Goal: Navigation & Orientation: Locate item on page

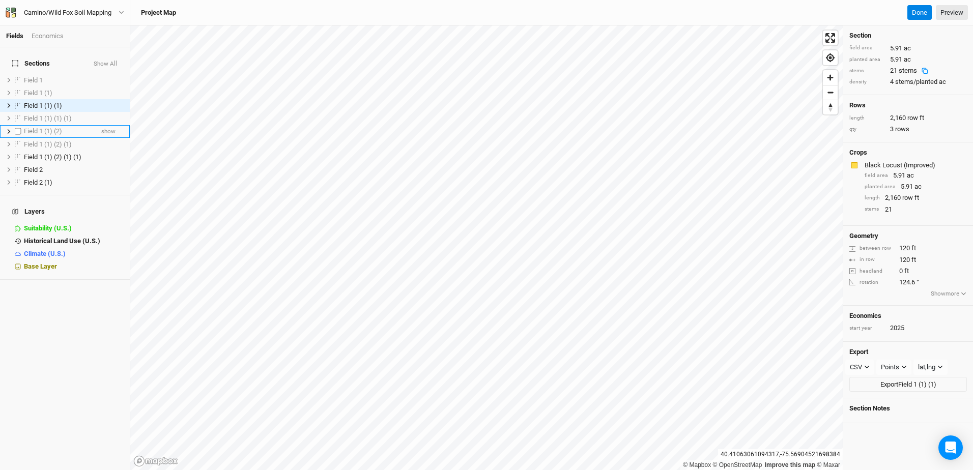
click at [46, 127] on span "Field 1 (1) (2)" at bounding box center [43, 131] width 38 height 8
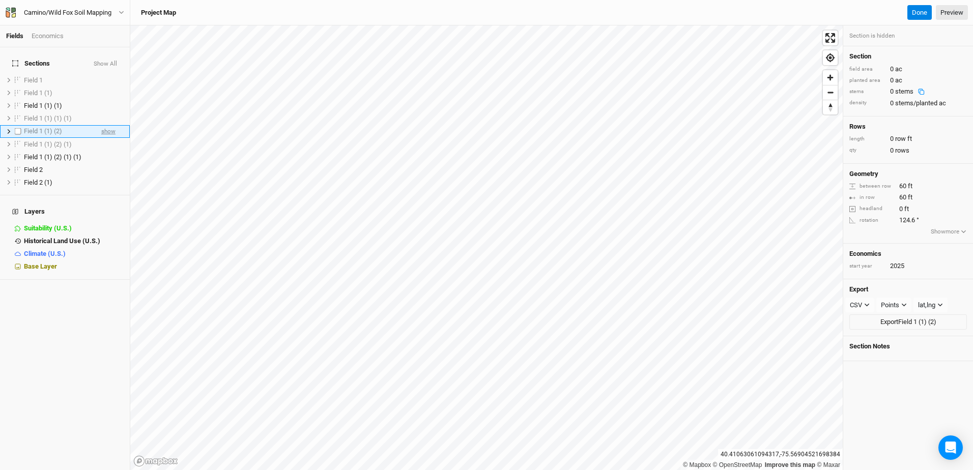
click at [101, 126] on span "show" at bounding box center [108, 131] width 14 height 13
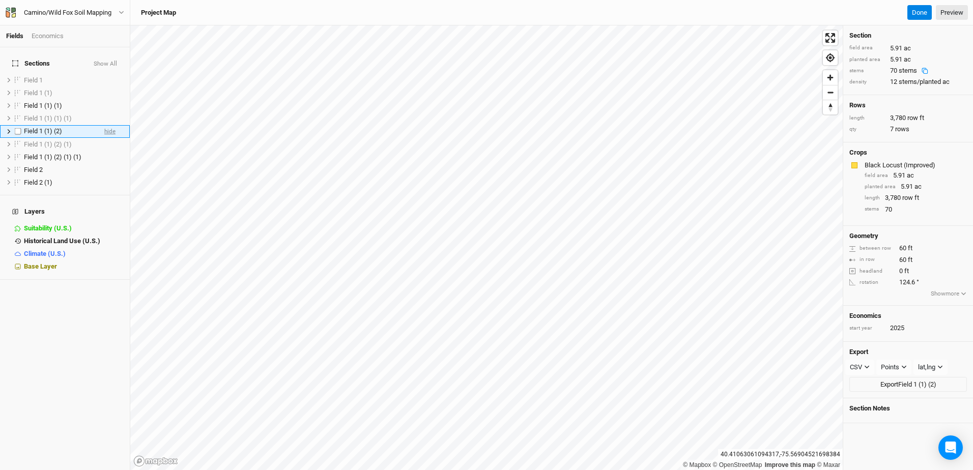
click at [104, 125] on span "hide" at bounding box center [109, 131] width 11 height 13
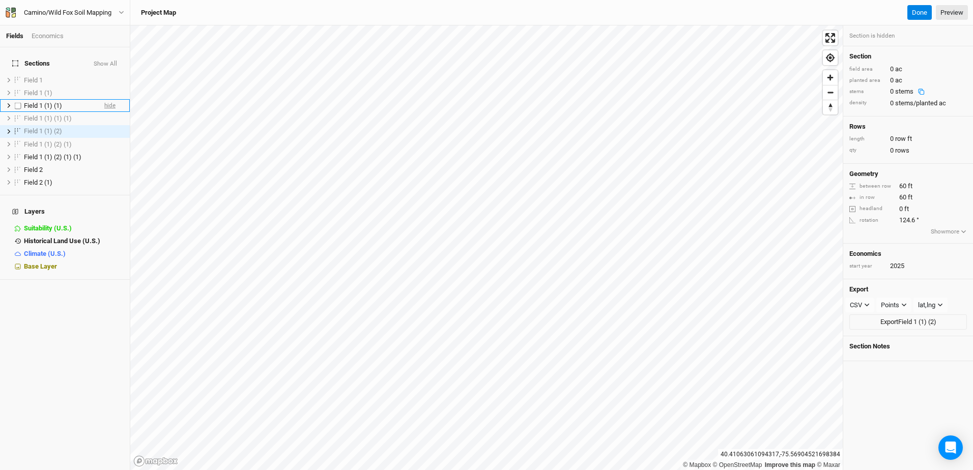
click at [104, 99] on span "hide" at bounding box center [109, 105] width 11 height 13
click at [101, 99] on span "show" at bounding box center [108, 105] width 14 height 13
click at [103, 138] on span "show" at bounding box center [108, 144] width 14 height 13
click at [104, 151] on span "hide" at bounding box center [109, 157] width 11 height 13
click at [31, 201] on h4 "Layers" at bounding box center [65, 211] width 118 height 20
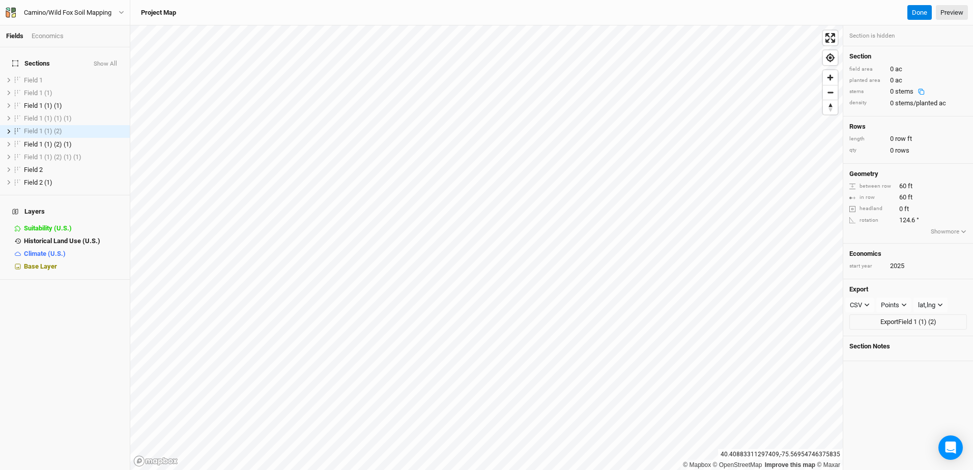
click at [102, 61] on button "Show All" at bounding box center [105, 64] width 24 height 7
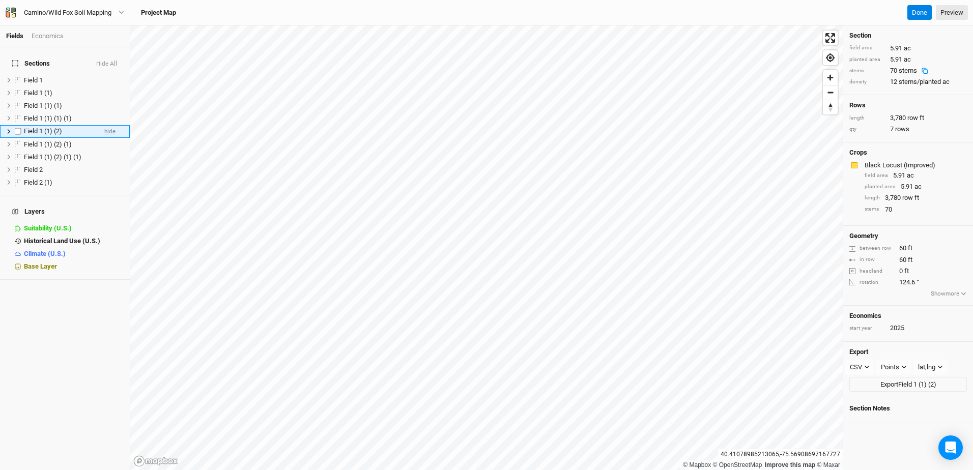
click at [104, 125] on span "hide" at bounding box center [109, 131] width 11 height 13
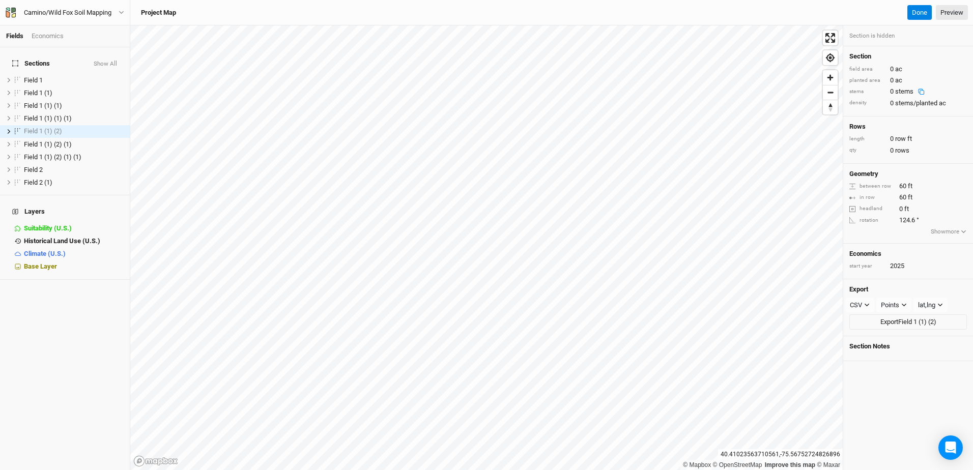
click at [381, 5] on div "Fields Economics Sections Show All Field 1 hide Field 1 (1) hide Field 1 (1) (1…" at bounding box center [486, 235] width 973 height 470
click at [105, 178] on span "hide" at bounding box center [109, 182] width 11 height 13
click at [104, 164] on span "hide" at bounding box center [109, 169] width 11 height 13
click at [102, 164] on span "show" at bounding box center [108, 169] width 14 height 13
click at [102, 177] on span "show" at bounding box center [108, 182] width 14 height 13
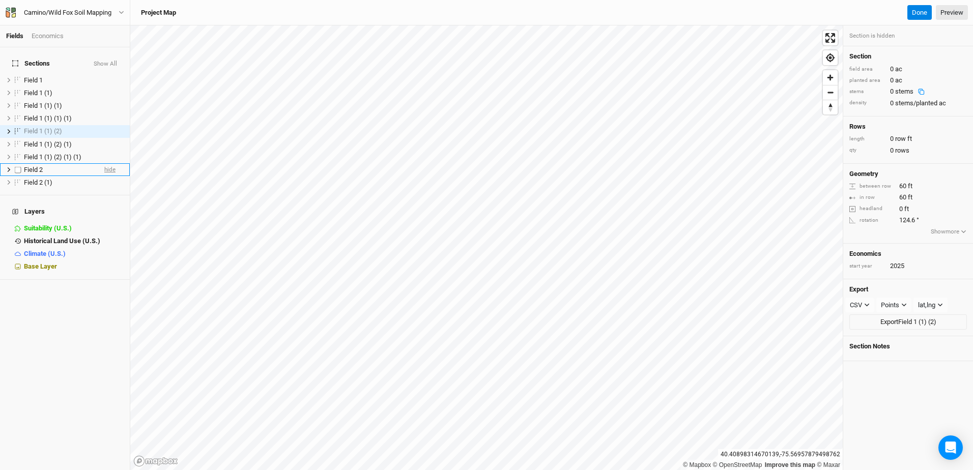
click at [105, 163] on span "hide" at bounding box center [109, 169] width 11 height 13
click at [101, 164] on span "show" at bounding box center [108, 169] width 14 height 13
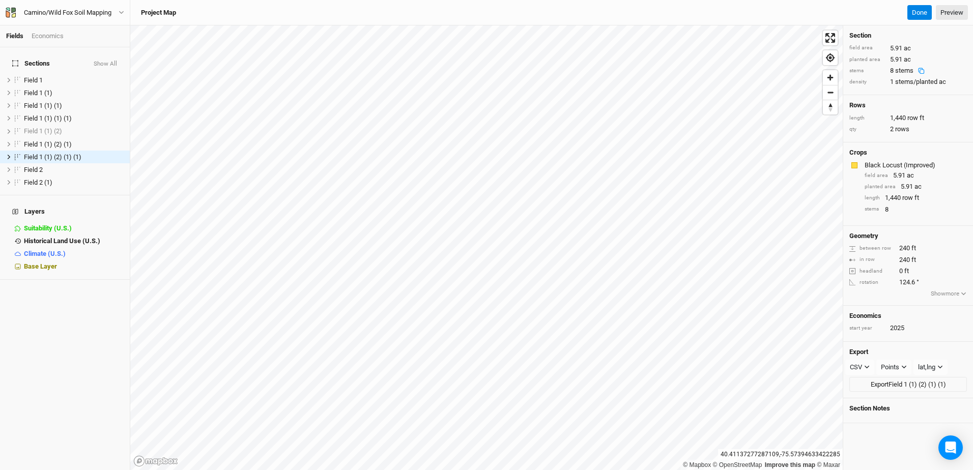
click at [103, 61] on button "Show All" at bounding box center [105, 64] width 24 height 7
click at [104, 176] on span "hide" at bounding box center [109, 182] width 11 height 13
click at [104, 163] on span "hide" at bounding box center [109, 169] width 11 height 13
click at [104, 151] on span "hide" at bounding box center [109, 157] width 11 height 13
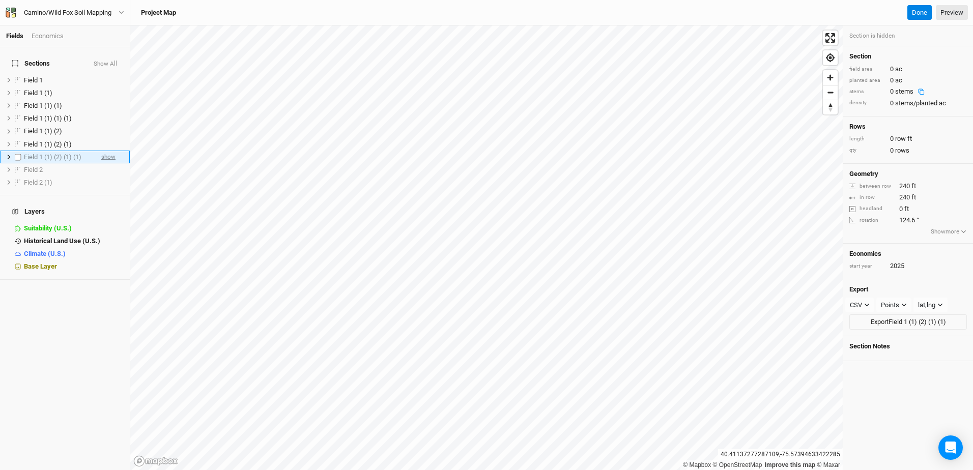
click at [104, 153] on span "show" at bounding box center [108, 157] width 14 height 13
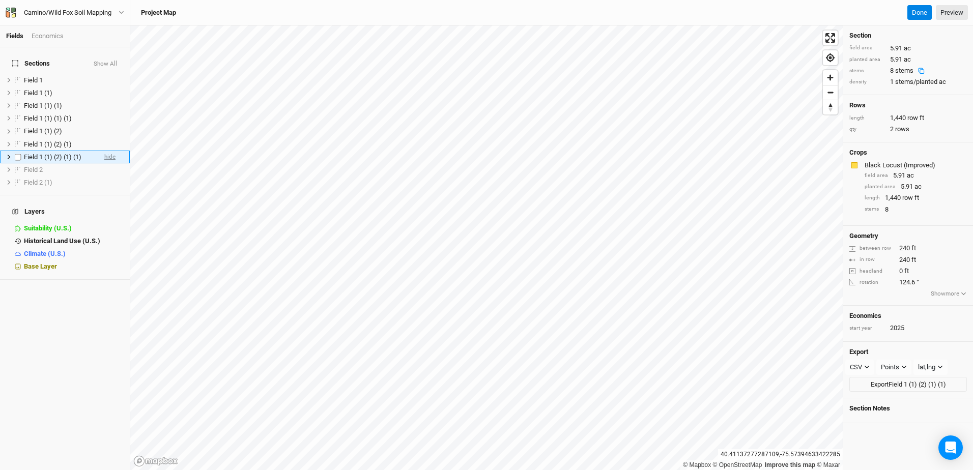
click at [104, 153] on span "hide" at bounding box center [109, 157] width 11 height 13
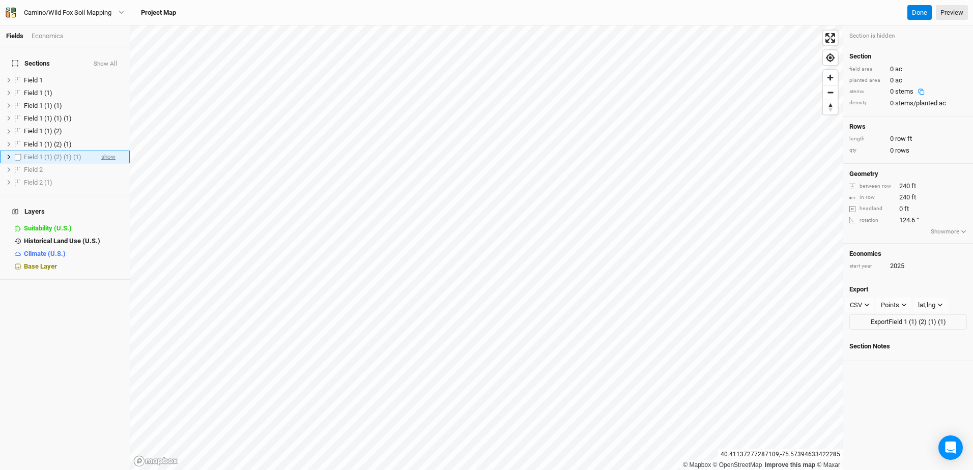
click at [104, 153] on span "show" at bounding box center [108, 157] width 14 height 13
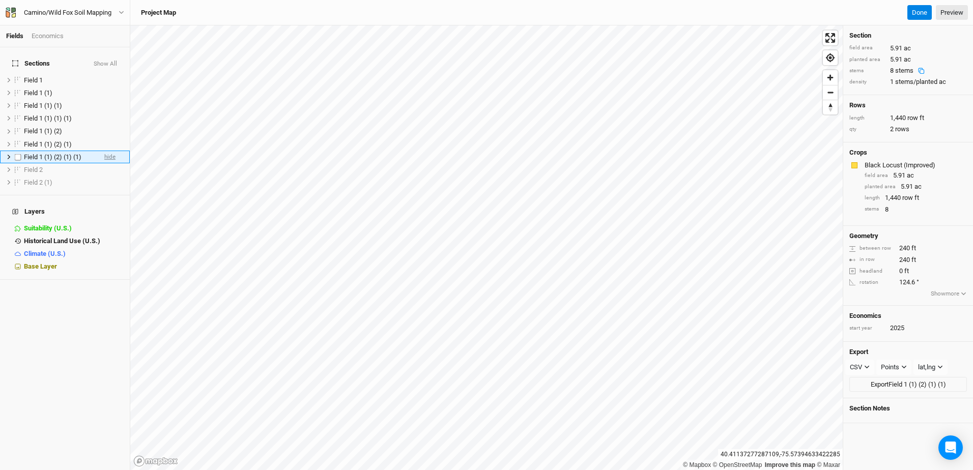
click at [104, 153] on span "hide" at bounding box center [109, 157] width 11 height 13
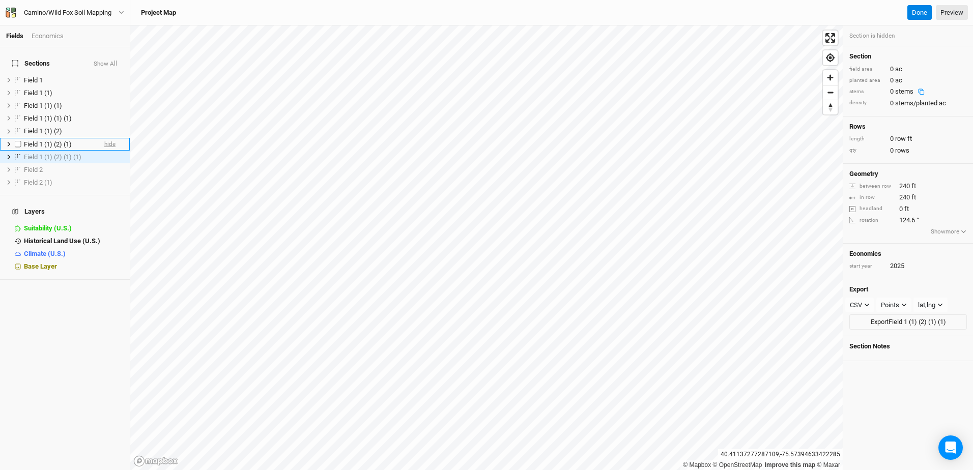
click at [104, 138] on span "hide" at bounding box center [109, 144] width 11 height 13
click at [104, 138] on span "show" at bounding box center [108, 144] width 14 height 13
click at [104, 138] on span "hide" at bounding box center [109, 144] width 11 height 13
click at [104, 126] on span "hide" at bounding box center [109, 131] width 11 height 13
click at [104, 112] on span "hide" at bounding box center [109, 118] width 11 height 13
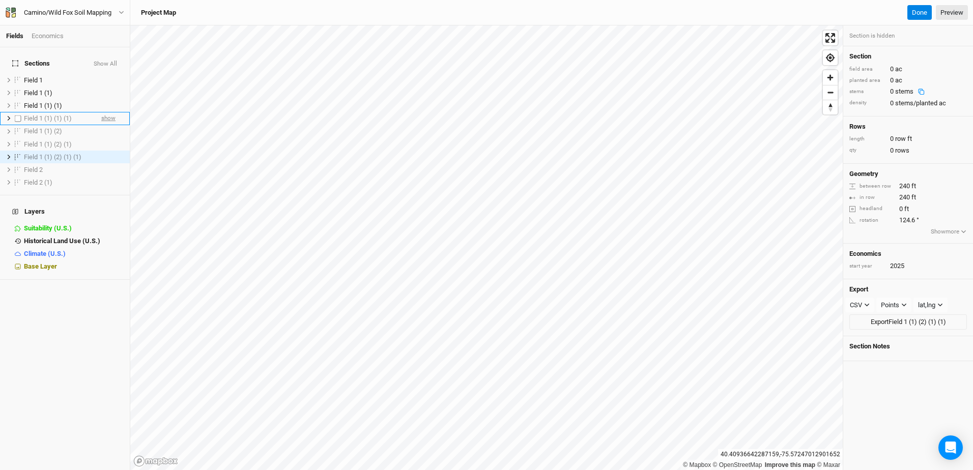
click at [102, 112] on span "show" at bounding box center [108, 118] width 14 height 13
click at [104, 113] on span "hide" at bounding box center [109, 118] width 11 height 13
click at [106, 99] on span "hide" at bounding box center [109, 105] width 11 height 13
click at [104, 86] on span "hide" at bounding box center [109, 92] width 11 height 13
click at [104, 75] on span "hide" at bounding box center [109, 80] width 11 height 13
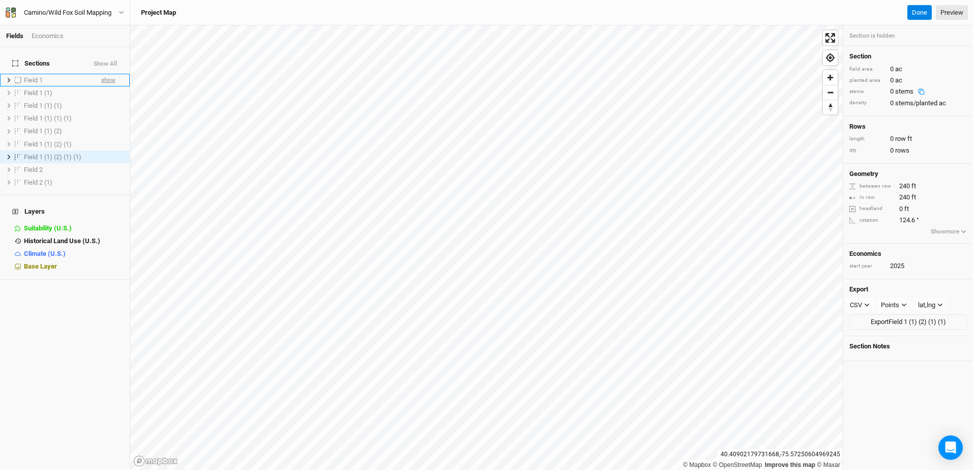
click at [102, 75] on span "show" at bounding box center [108, 80] width 14 height 13
click at [104, 75] on span "hide" at bounding box center [109, 80] width 11 height 13
click at [102, 89] on span "show" at bounding box center [108, 92] width 14 height 13
click at [102, 99] on span "show" at bounding box center [108, 105] width 14 height 13
click at [104, 99] on span "hide" at bounding box center [109, 105] width 11 height 13
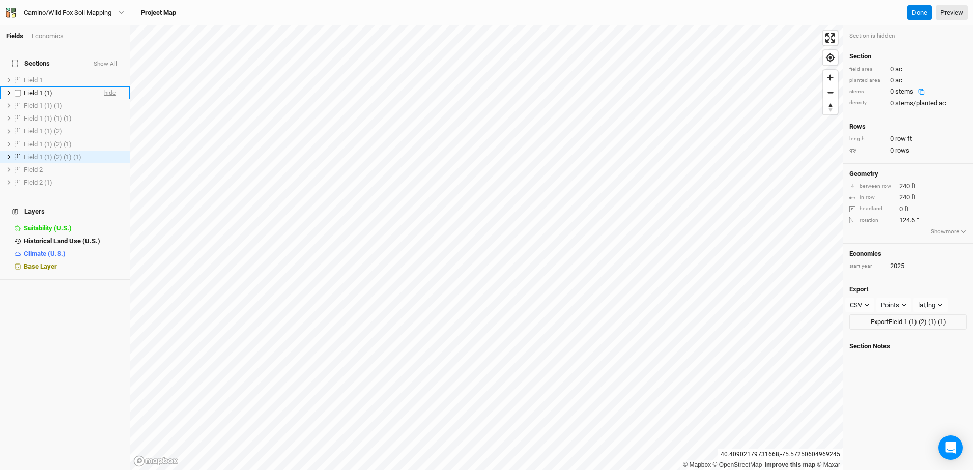
click at [104, 86] on span "hide" at bounding box center [109, 92] width 11 height 13
click at [102, 86] on span "show" at bounding box center [108, 92] width 14 height 13
click at [104, 89] on span "hide" at bounding box center [109, 92] width 11 height 13
click at [102, 99] on span "show" at bounding box center [108, 105] width 14 height 13
click at [101, 125] on span "show" at bounding box center [108, 131] width 14 height 13
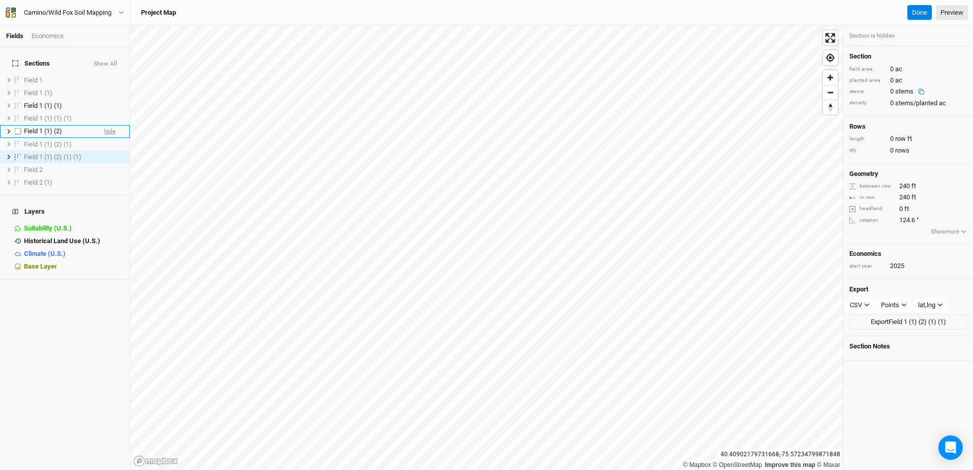
click at [104, 125] on span "hide" at bounding box center [109, 131] width 11 height 13
click at [101, 138] on span "show" at bounding box center [108, 144] width 14 height 13
